Goal: Task Accomplishment & Management: Use online tool/utility

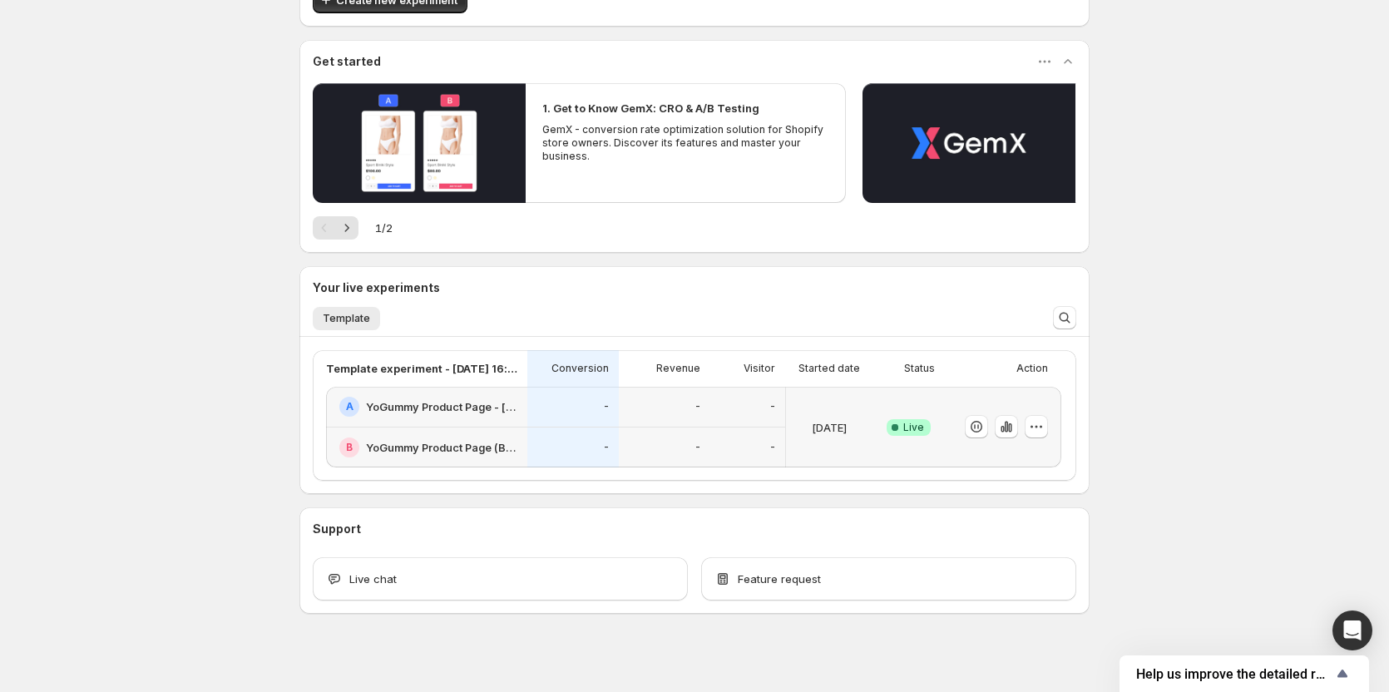
scroll to position [125, 0]
click at [1032, 361] on p "Action" at bounding box center [1032, 367] width 32 height 13
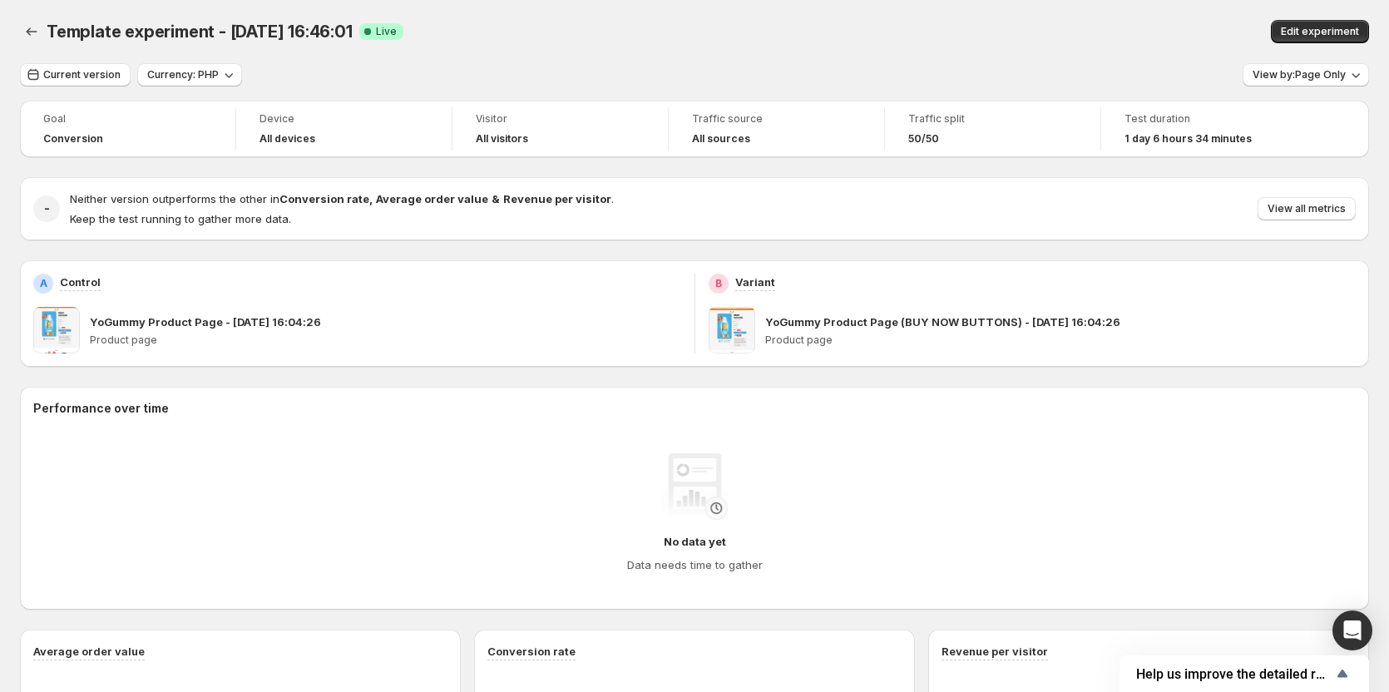
scroll to position [125, 0]
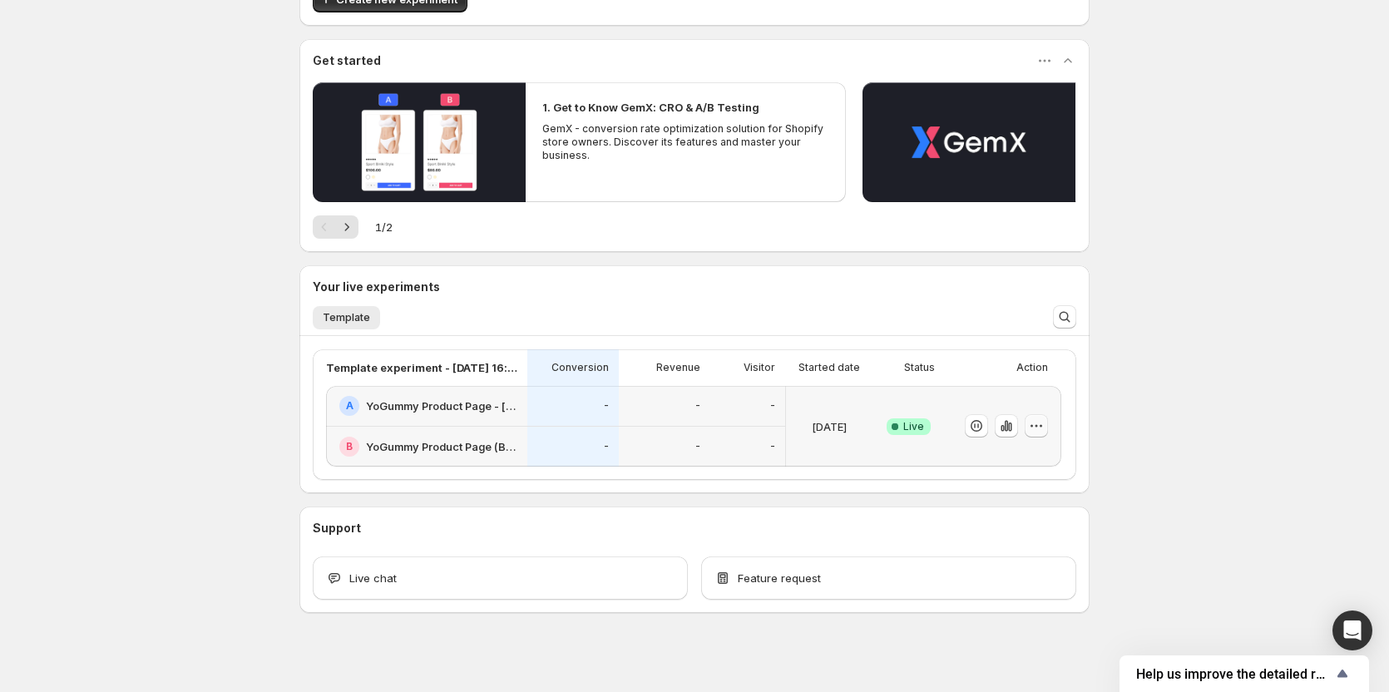
click at [1045, 419] on icon "button" at bounding box center [1036, 426] width 17 height 17
click at [1022, 448] on span "Edit" at bounding box center [1056, 450] width 174 height 17
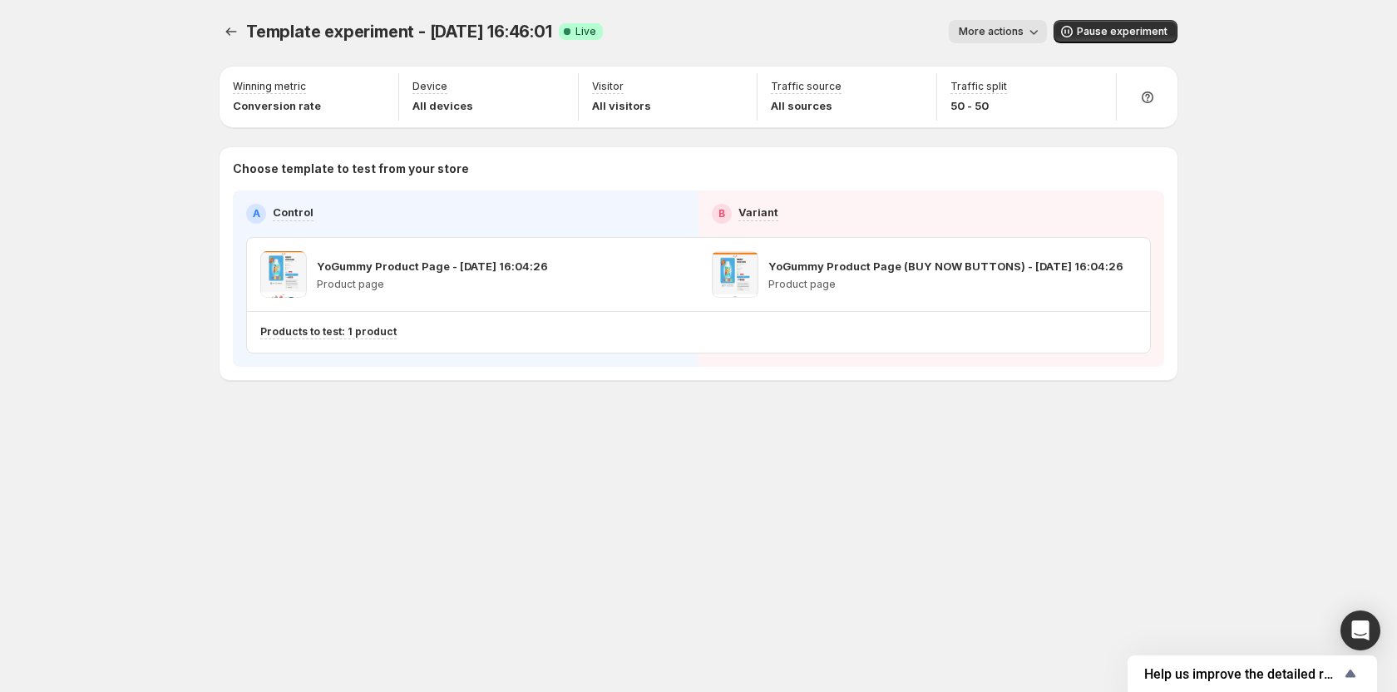
click at [1010, 31] on span "More actions" at bounding box center [991, 31] width 65 height 13
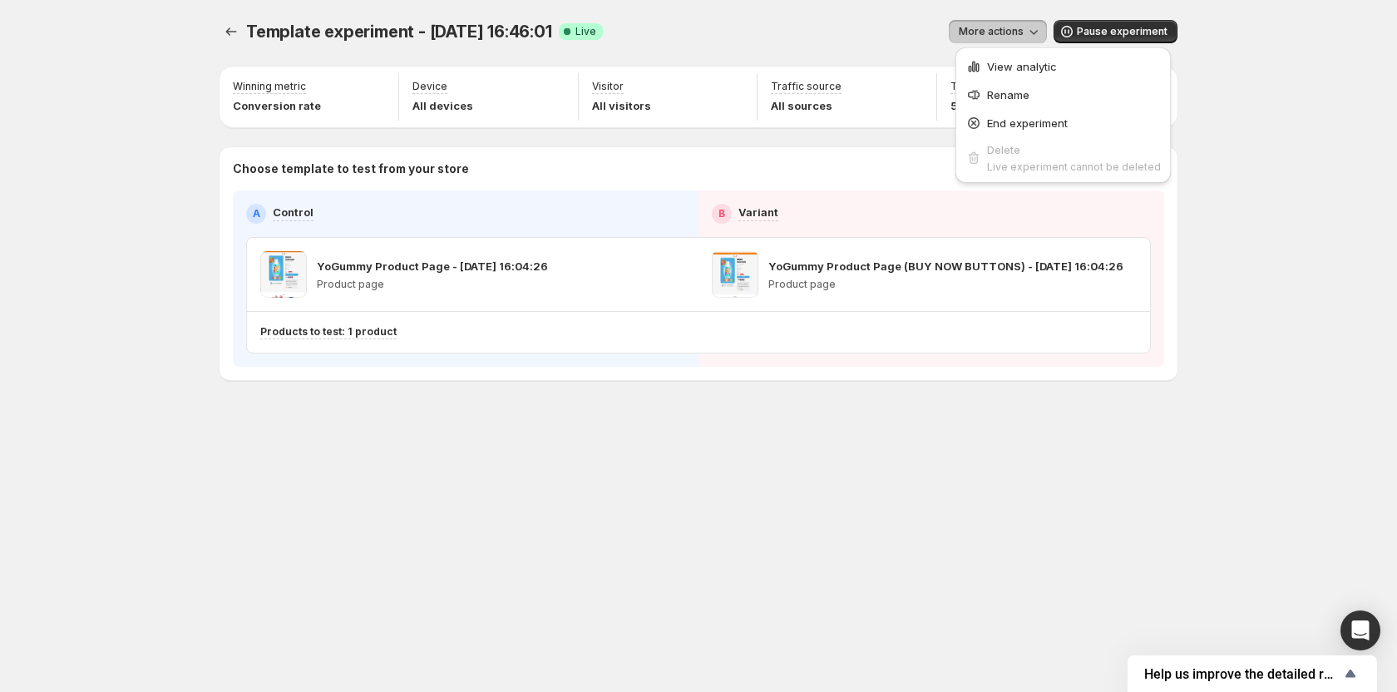
click at [1011, 31] on span "More actions" at bounding box center [991, 31] width 65 height 13
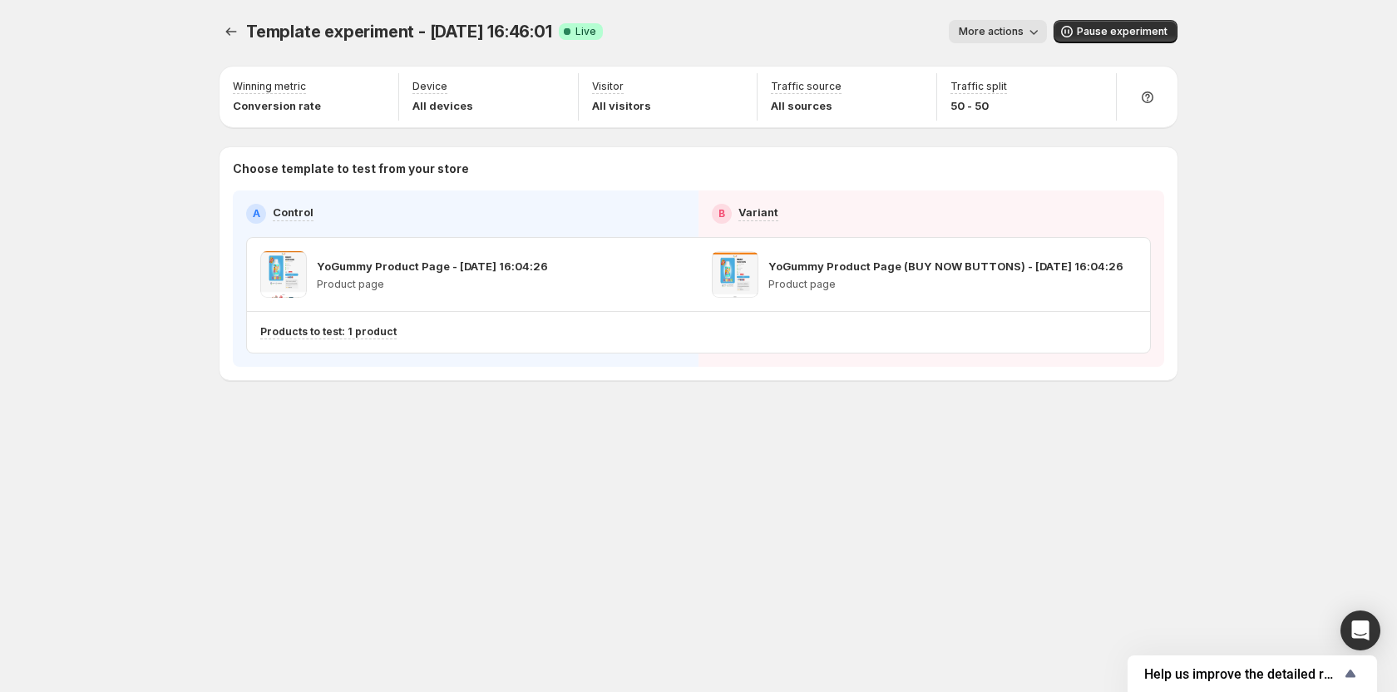
click at [1011, 31] on span "More actions" at bounding box center [991, 31] width 65 height 13
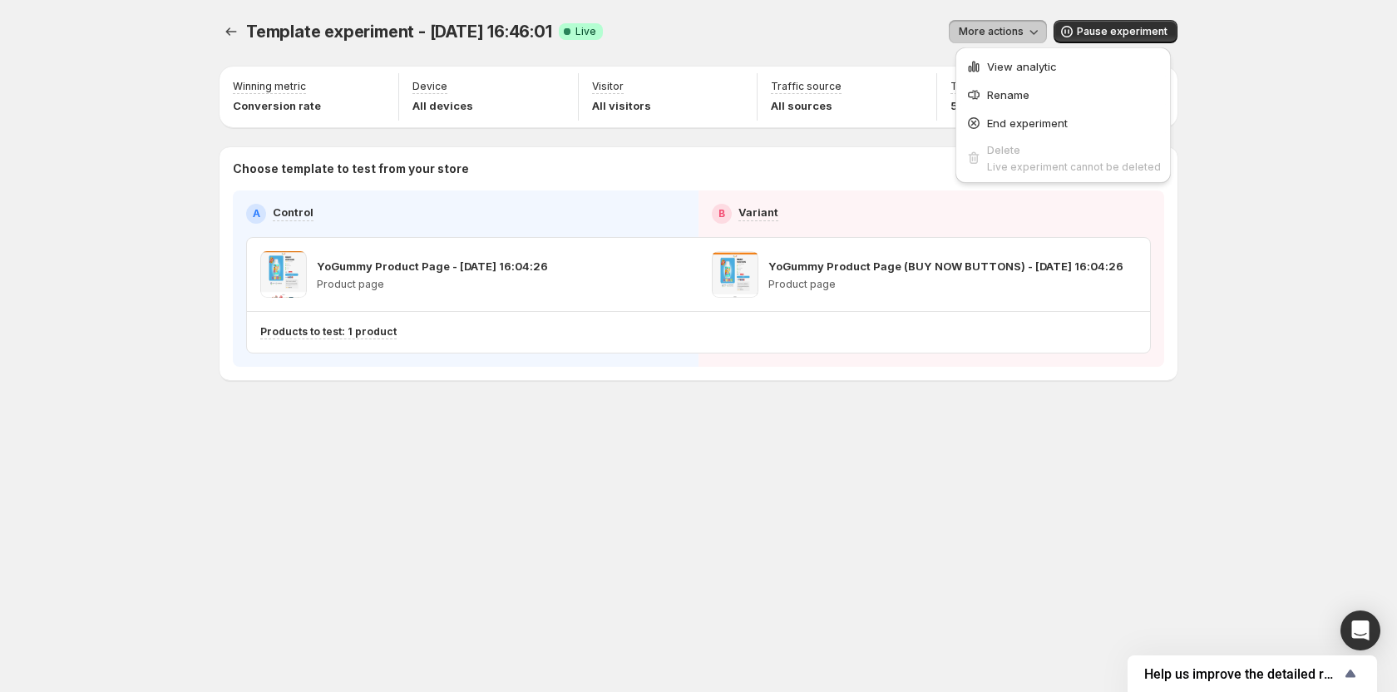
click at [1011, 31] on span "More actions" at bounding box center [991, 31] width 65 height 13
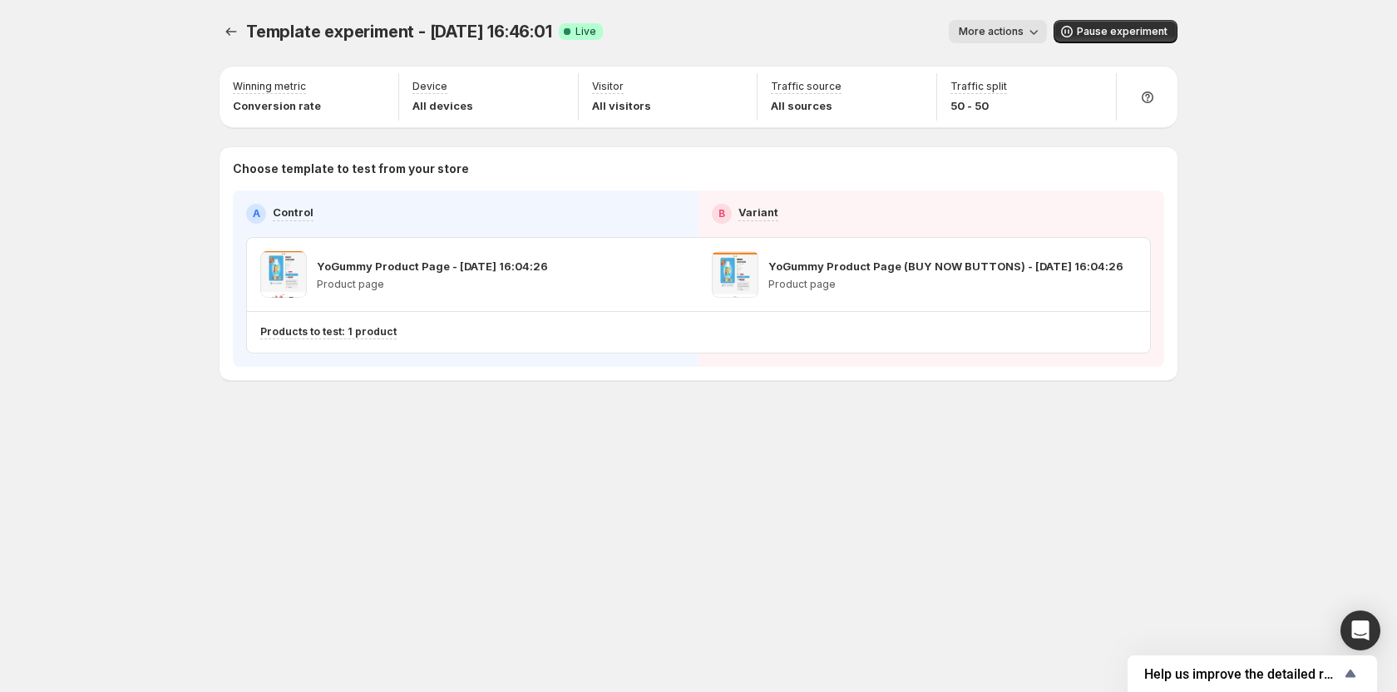
click at [1242, 455] on div "Template experiment - [DATE] 16:46:01. This page is ready Template experiment -…" at bounding box center [698, 346] width 1397 height 692
click at [230, 23] on button "Experiments" at bounding box center [231, 31] width 23 height 23
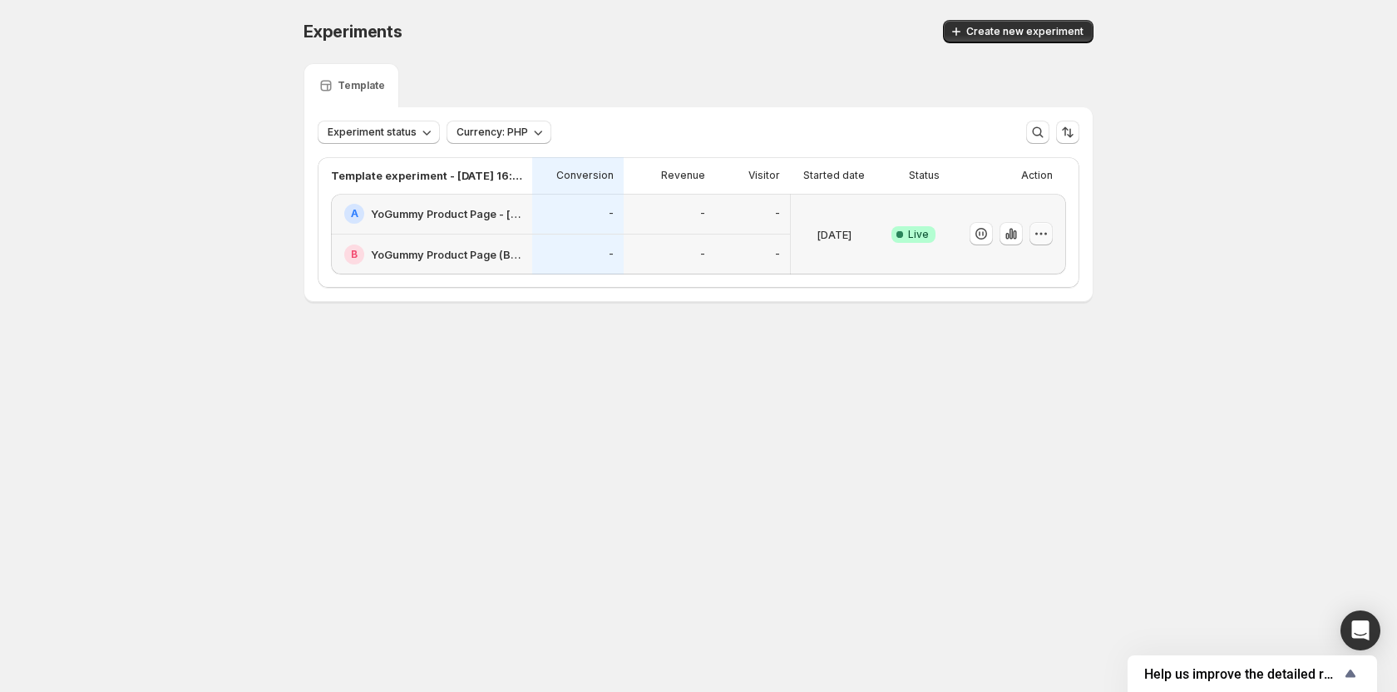
click at [1051, 241] on button "button" at bounding box center [1041, 233] width 23 height 23
click at [805, 428] on body "Experiments. This page is ready Experiments Create new experiment Template Expe…" at bounding box center [698, 346] width 1397 height 692
